Goal: Information Seeking & Learning: Learn about a topic

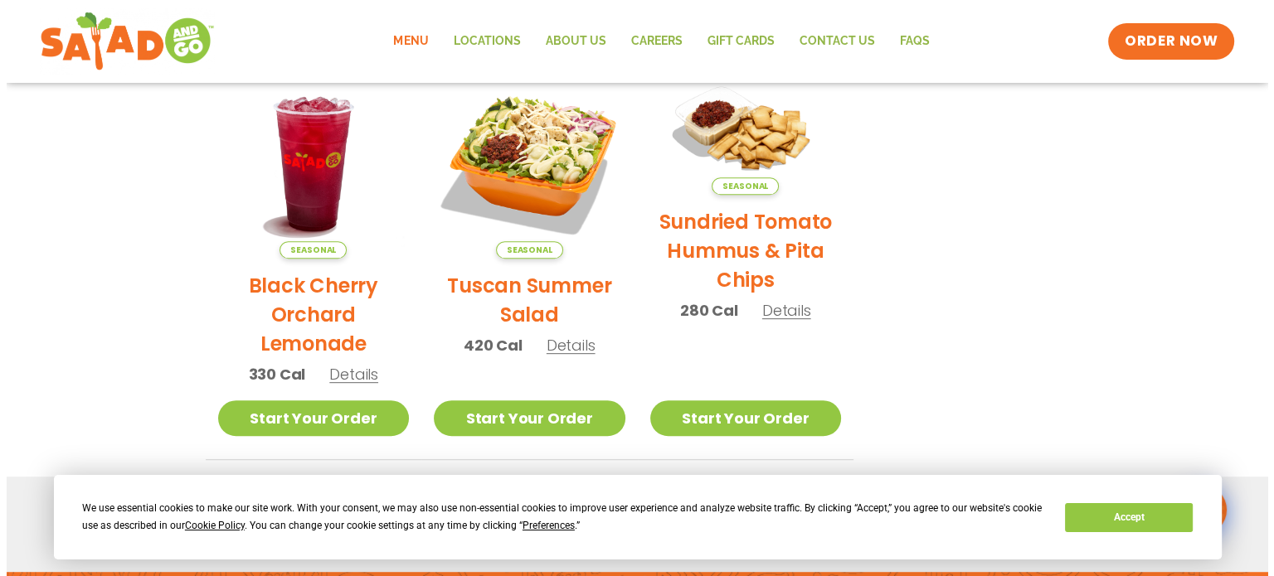
scroll to position [818, 0]
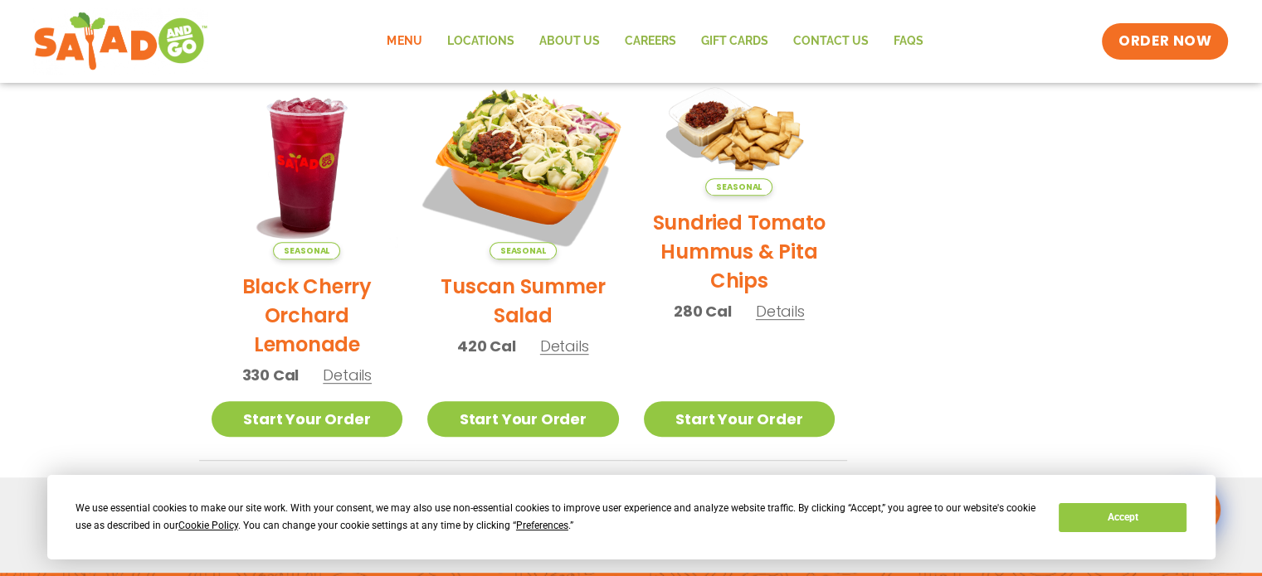
click at [528, 197] on img at bounding box center [523, 163] width 225 height 225
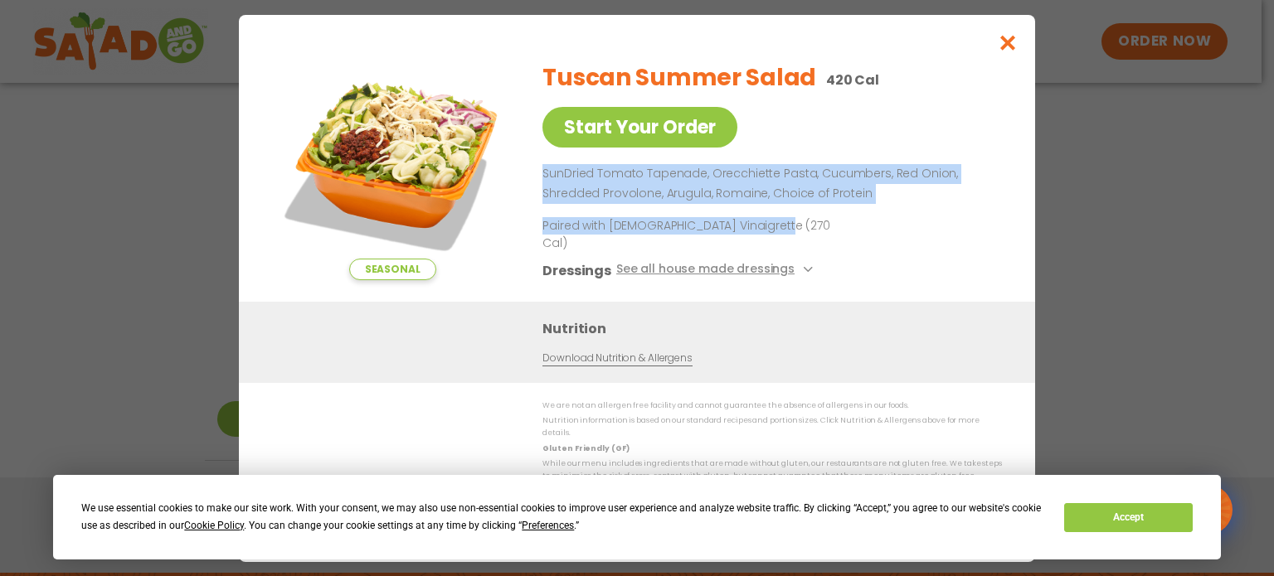
drag, startPoint x: 540, startPoint y: 189, endPoint x: 845, endPoint y: 227, distance: 307.6
click at [845, 227] on div "Seasonal Start Your Order Tuscan Summer Salad 420 Cal Start Your Order SunDried…" at bounding box center [637, 175] width 730 height 254
copy div "SunDried [PERSON_NAME], Orecchiette Pasta, Cucumbers, Red Onion, Shredded Provo…"
click at [1009, 46] on icon "Close modal" at bounding box center [1008, 42] width 21 height 17
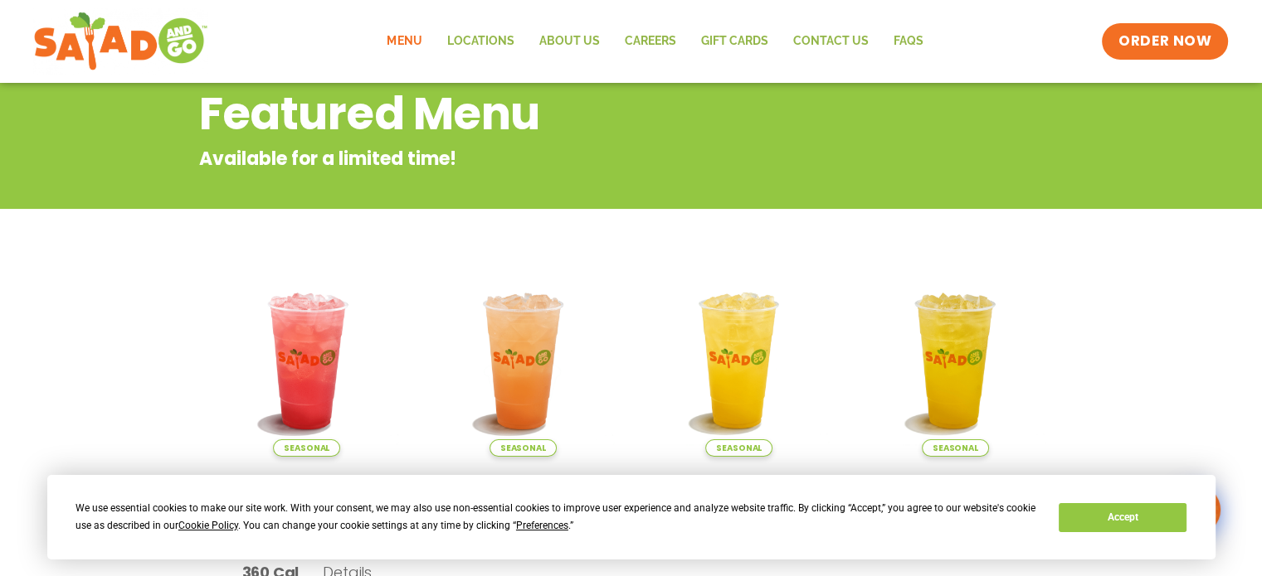
scroll to position [0, 0]
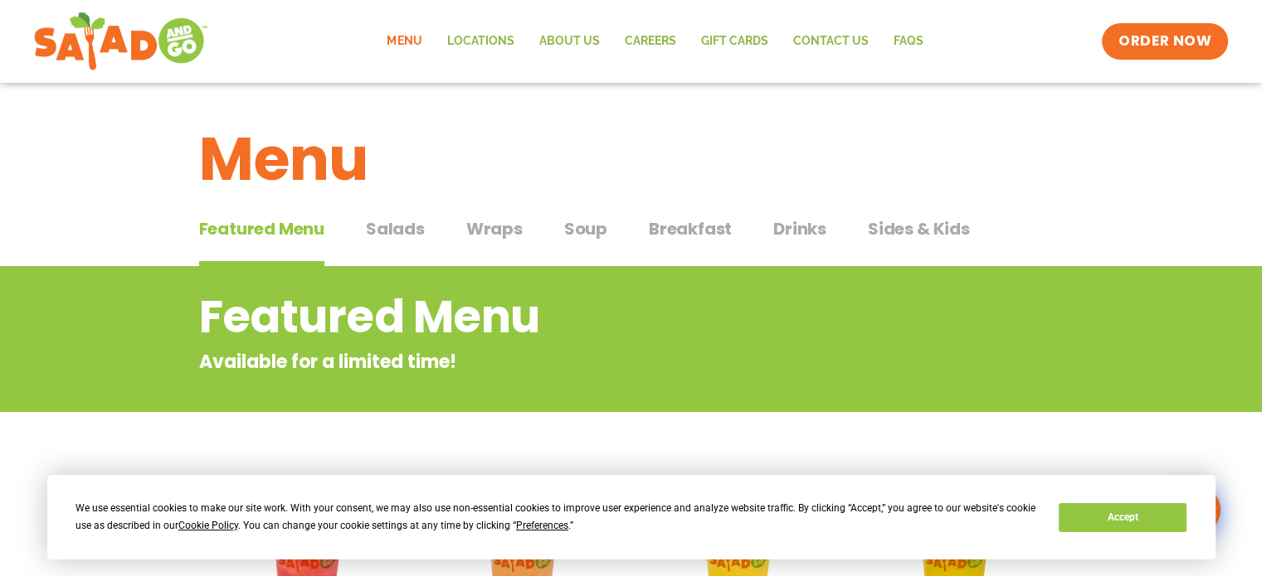
click at [407, 231] on span "Salads" at bounding box center [395, 228] width 59 height 25
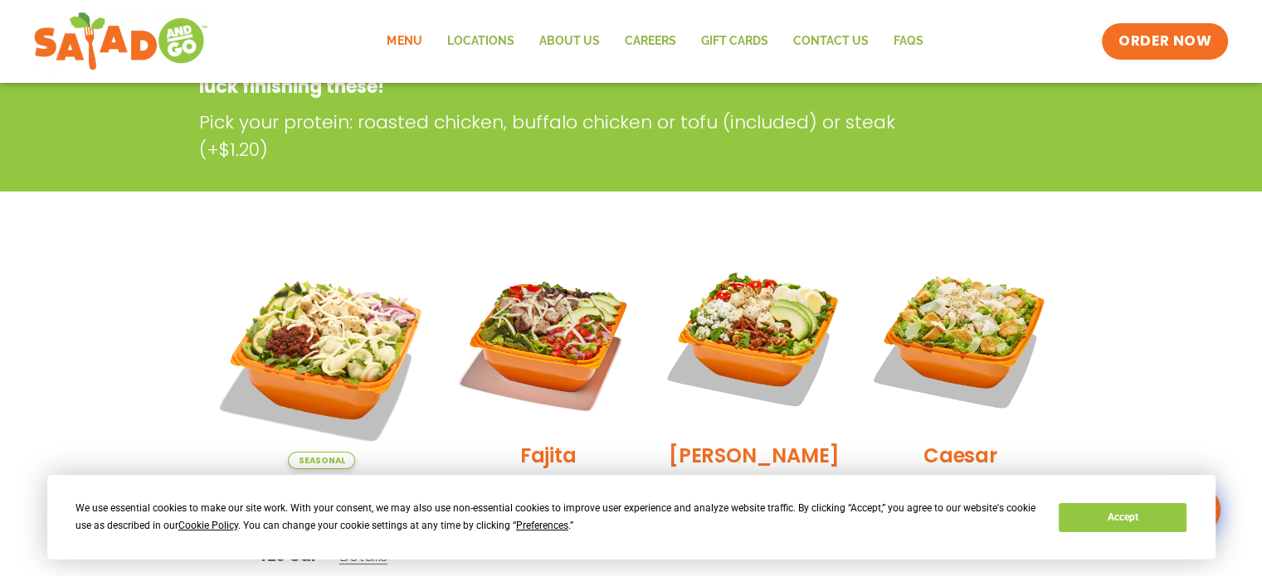
scroll to position [332, 0]
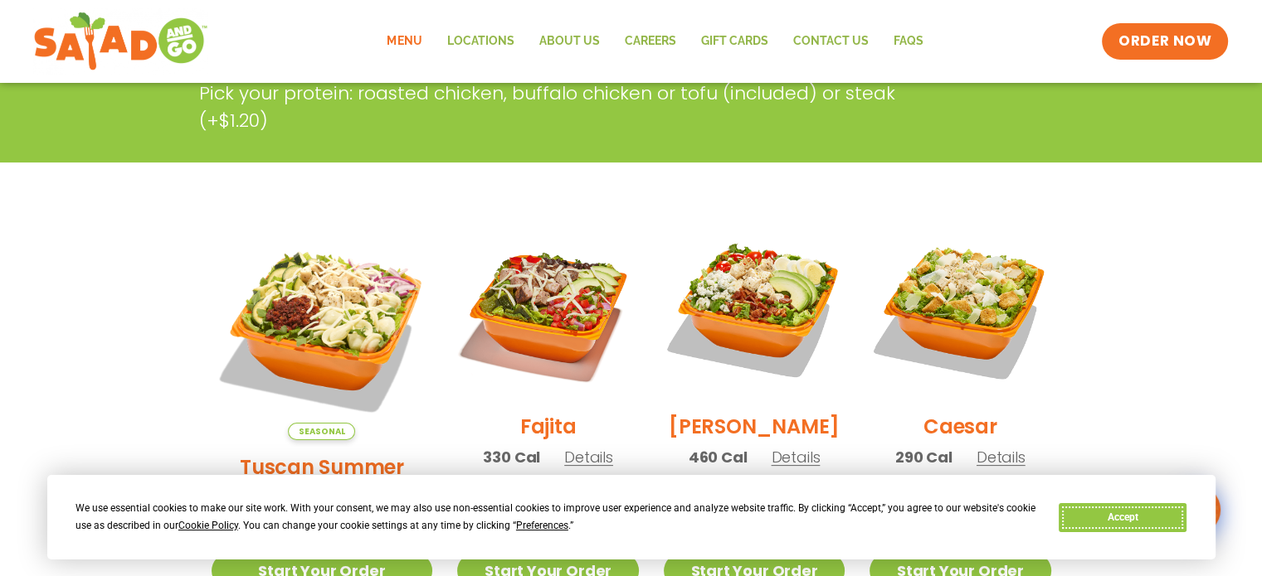
click at [1092, 520] on button "Accept" at bounding box center [1122, 517] width 128 height 29
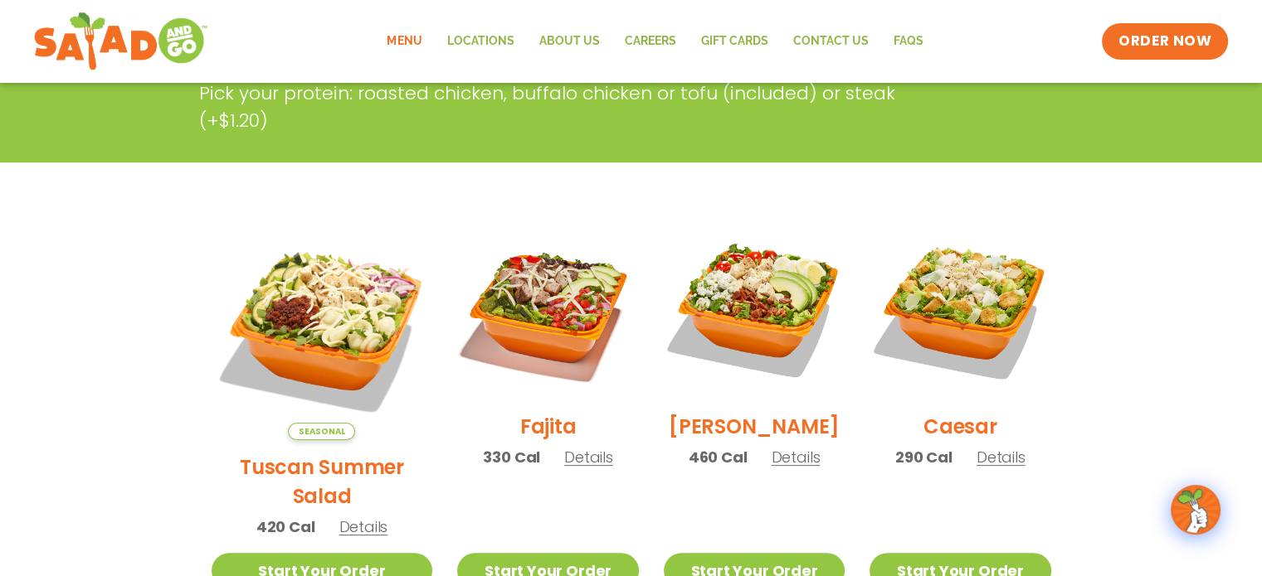
click at [564, 464] on span "Details" at bounding box center [588, 457] width 49 height 21
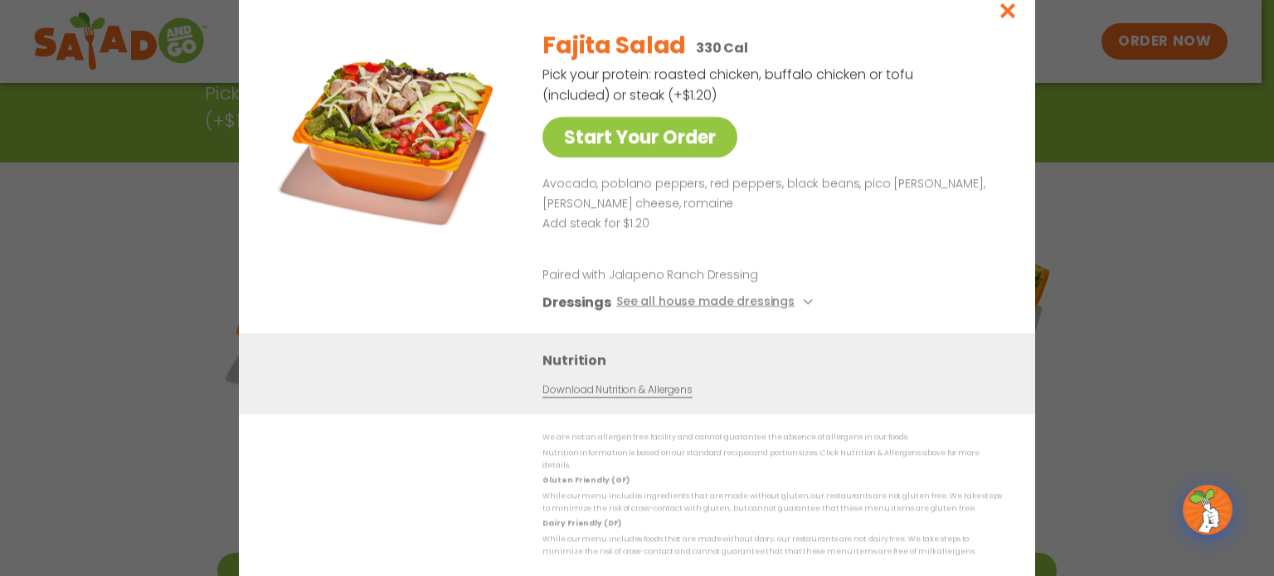
drag, startPoint x: 543, startPoint y: 77, endPoint x: 724, endPoint y: 99, distance: 182.1
click at [724, 99] on p "Pick your protein: roasted chicken, buffalo chicken or tofu (included) or steak…" at bounding box center [728, 84] width 373 height 41
copy p "Pick your protein: roasted chicken, buffalo chicken or tofu (included) or steak…"
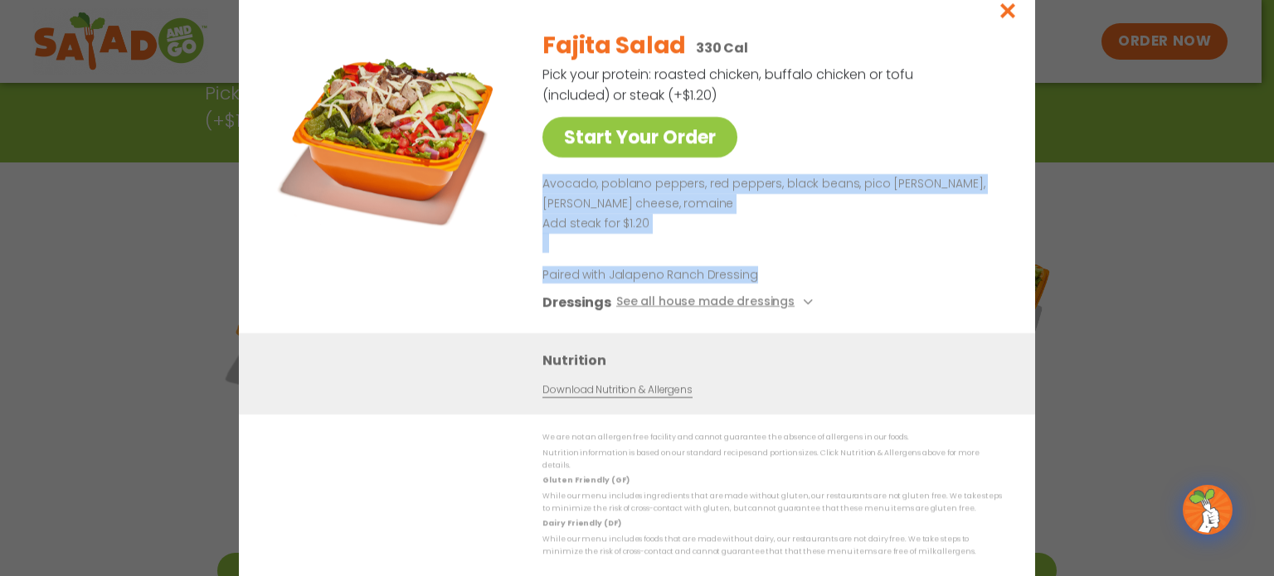
drag, startPoint x: 535, startPoint y: 185, endPoint x: 750, endPoint y: 270, distance: 231.2
click at [750, 270] on div "Start Your Order Fajita Salad 330 Cal Pick your protein: roasted chicken, buffa…" at bounding box center [637, 175] width 730 height 318
copy div "Avocado, poblano peppers, red peppers, black beans, pico [PERSON_NAME], [PERSON…"
click at [1009, 11] on icon "Close modal" at bounding box center [1008, 10] width 21 height 17
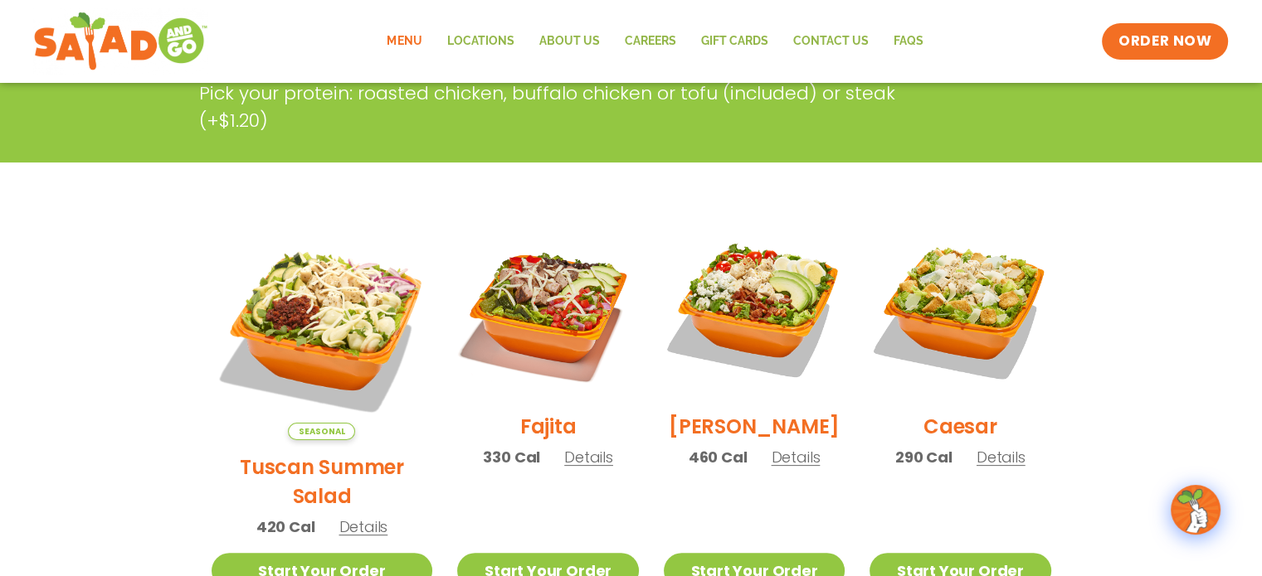
click at [323, 453] on h2 "Tuscan Summer Salad" at bounding box center [321, 482] width 221 height 58
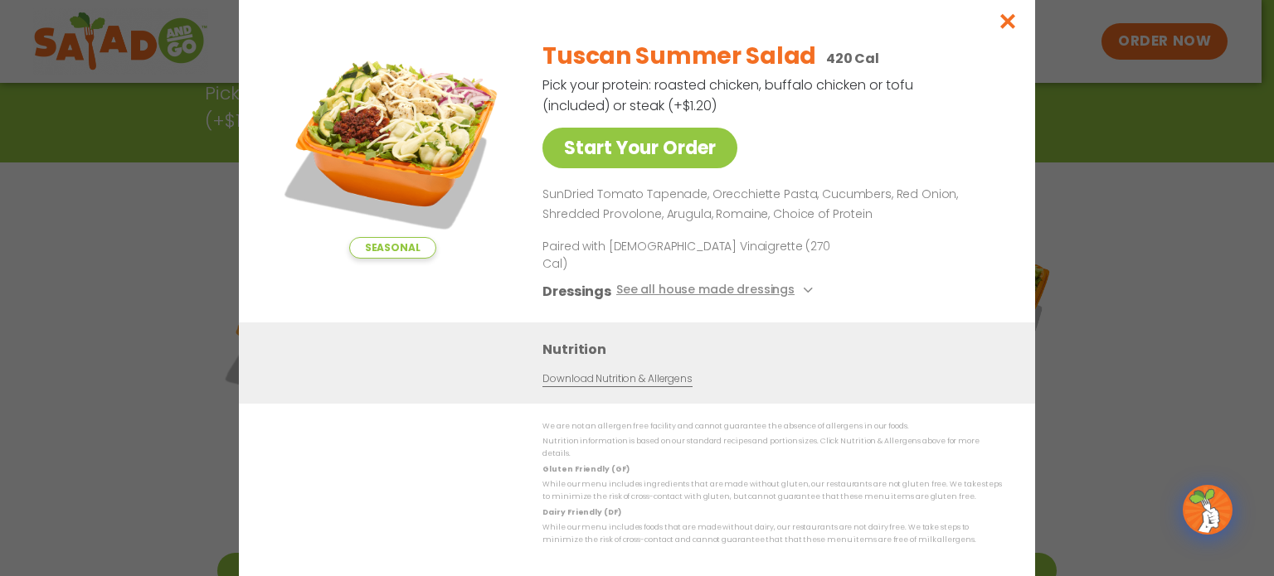
drag, startPoint x: 541, startPoint y: 100, endPoint x: 758, endPoint y: 119, distance: 218.1
click at [758, 119] on div "Seasonal Start Your Order Tuscan Summer Salad 420 Cal Pick your protein: roaste…" at bounding box center [637, 175] width 730 height 296
copy p "Pick your protein: roasted chicken, buffalo chicken or tofu (included) or steak…"
click at [1005, 30] on icon "Close modal" at bounding box center [1008, 20] width 21 height 17
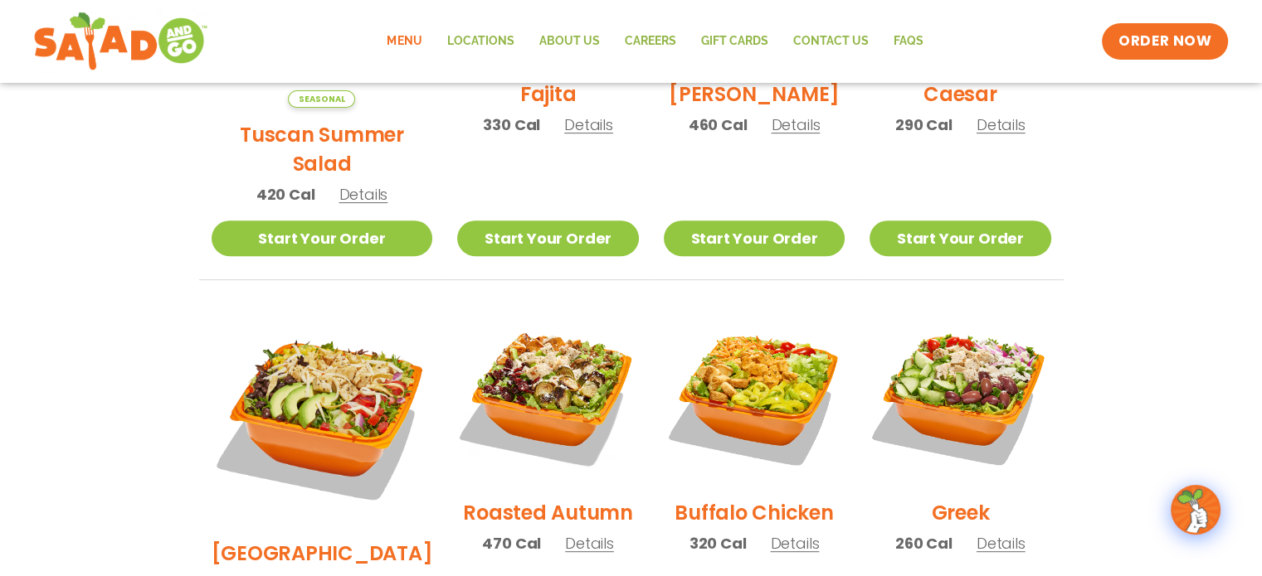
scroll to position [746, 0]
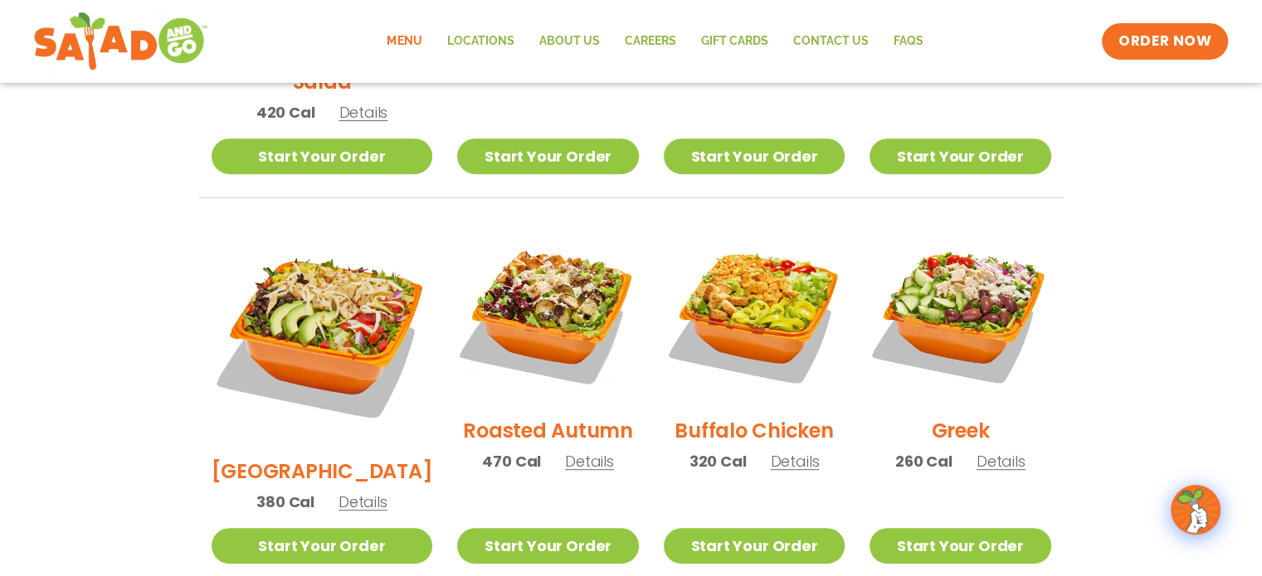
click at [565, 451] on span "Details" at bounding box center [589, 461] width 49 height 21
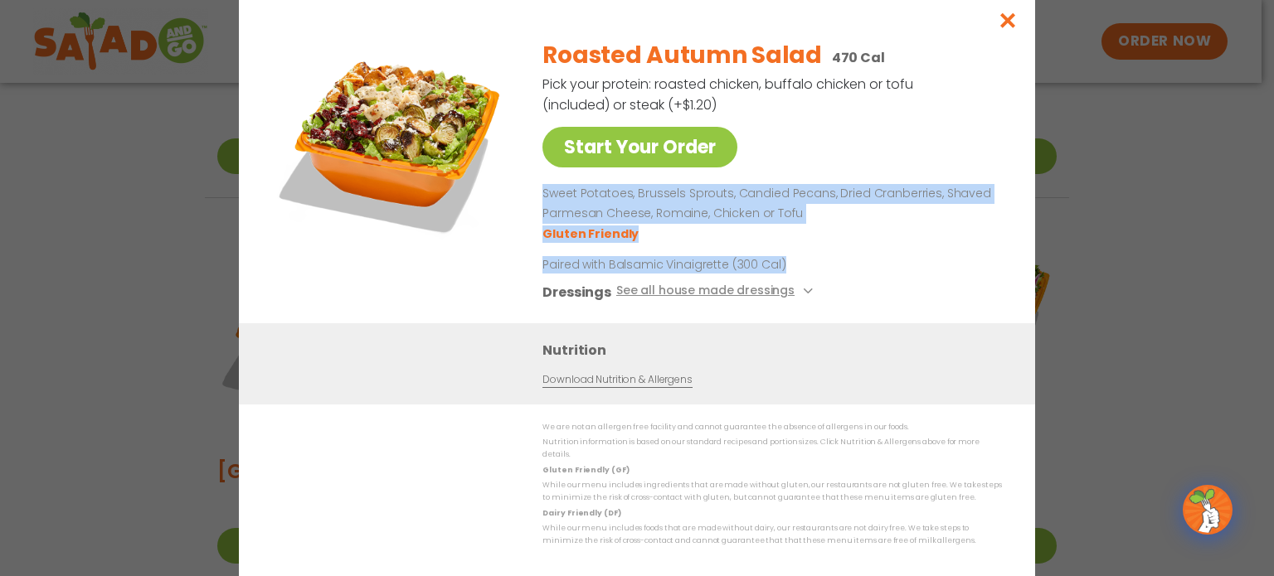
drag, startPoint x: 537, startPoint y: 195, endPoint x: 814, endPoint y: 264, distance: 285.4
click at [814, 264] on div "Start Your Order Roasted Autumn Salad 470 Cal Pick your protein: roasted chicke…" at bounding box center [637, 175] width 730 height 298
copy div "Sweet Potatoes, Brussels Sprouts, Candied Pecans, Dried Cranberries, Shaved Par…"
click at [1018, 27] on icon "Close modal" at bounding box center [1008, 20] width 21 height 17
